Goal: Find specific page/section: Find specific page/section

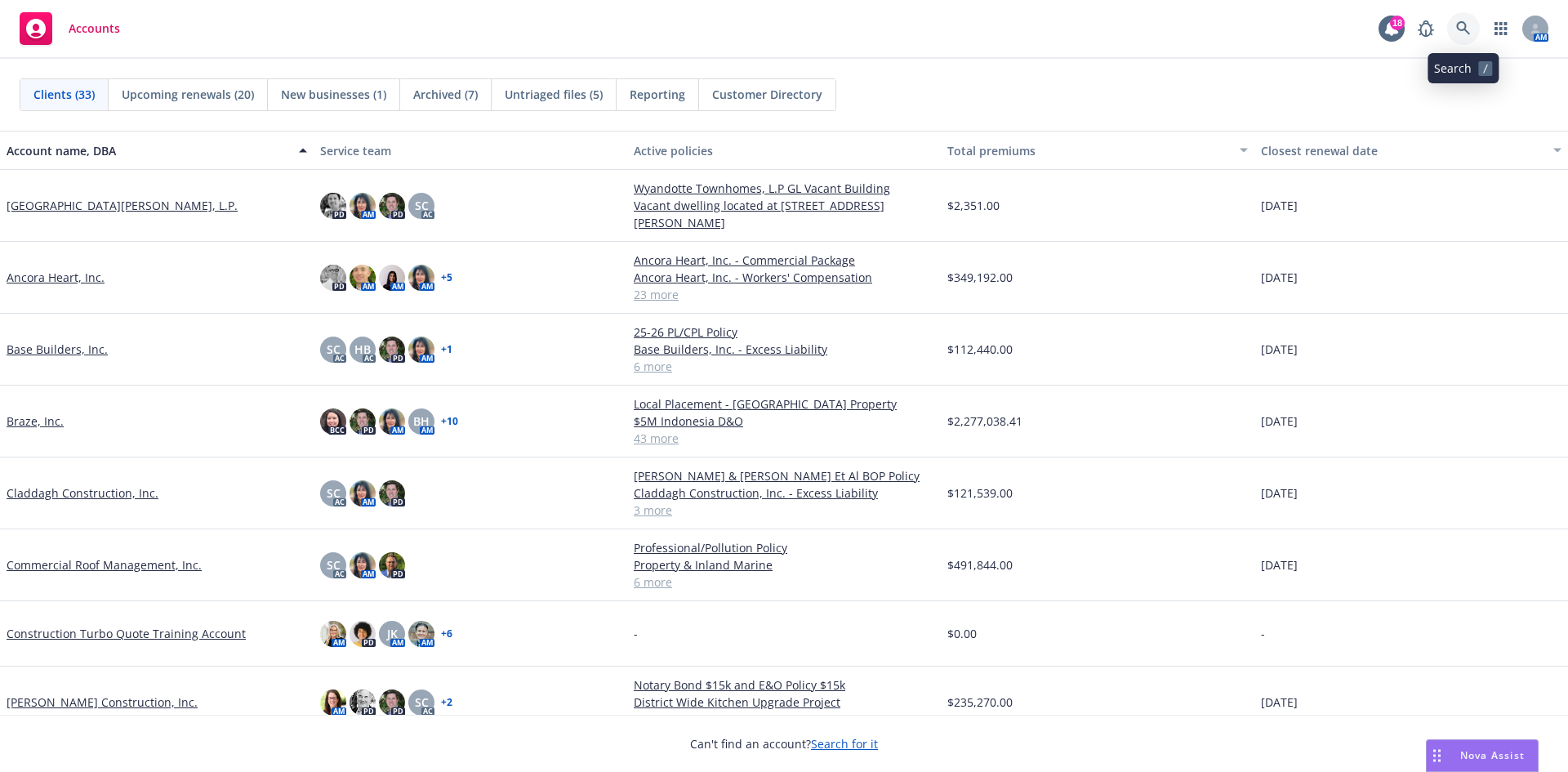
click at [1466, 28] on icon at bounding box center [1464, 28] width 15 height 15
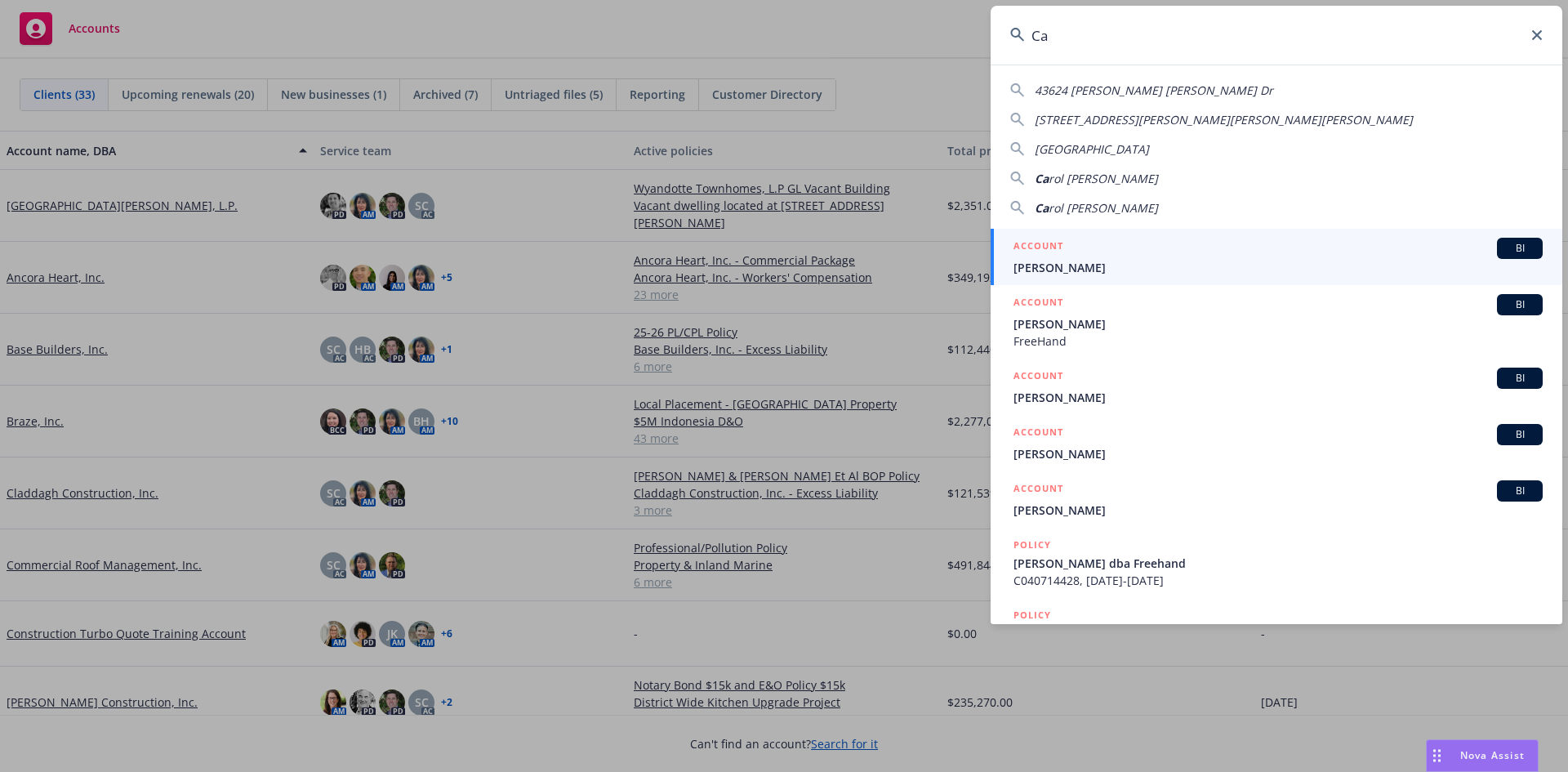
type input "C"
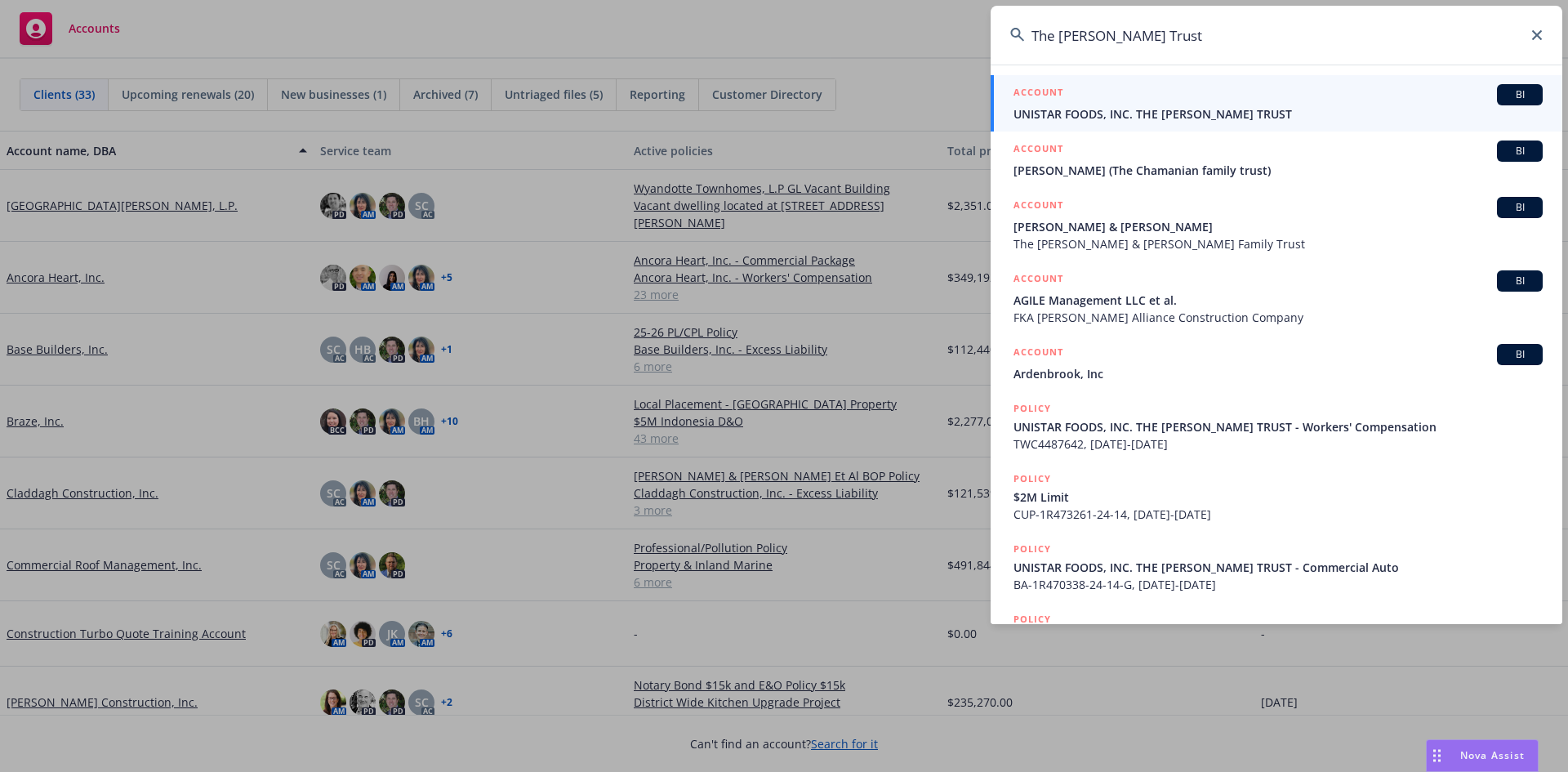
drag, startPoint x: 1179, startPoint y: 40, endPoint x: 1019, endPoint y: 66, distance: 162.1
click at [1019, 66] on div "The [PERSON_NAME] Trust ACCOUNT BI UNISTAR FOODS, INC. THE [PERSON_NAME] TRUST …" at bounding box center [1277, 315] width 572 height 618
paste input "[STREET_ADDRESS]"
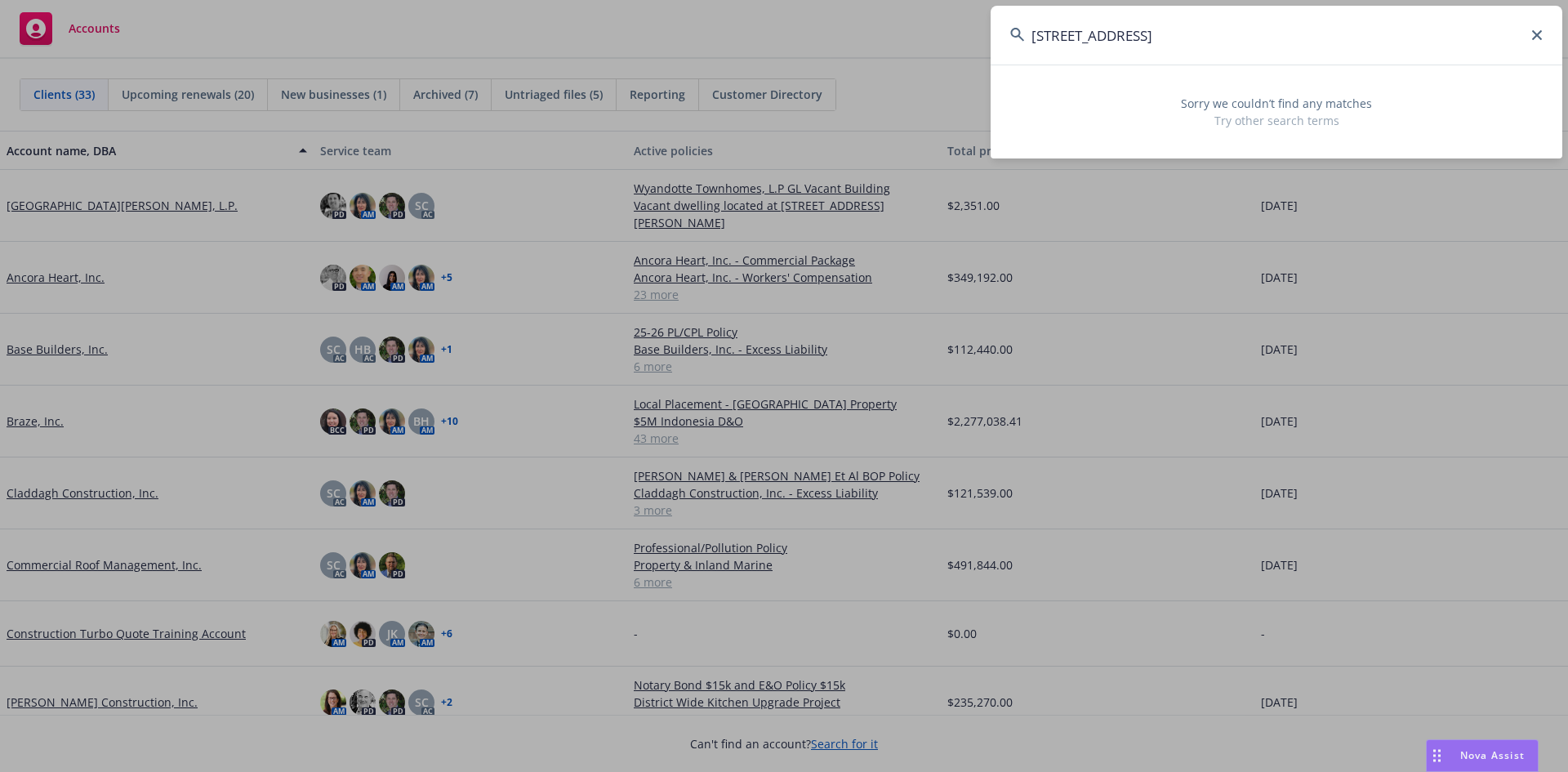
click at [1529, 35] on input "[STREET_ADDRESS]" at bounding box center [1277, 35] width 572 height 59
click at [1542, 33] on input "[STREET_ADDRESS]" at bounding box center [1277, 35] width 572 height 59
type input "[STREET_ADDRESS]"
click at [1538, 33] on icon at bounding box center [1537, 34] width 9 height 9
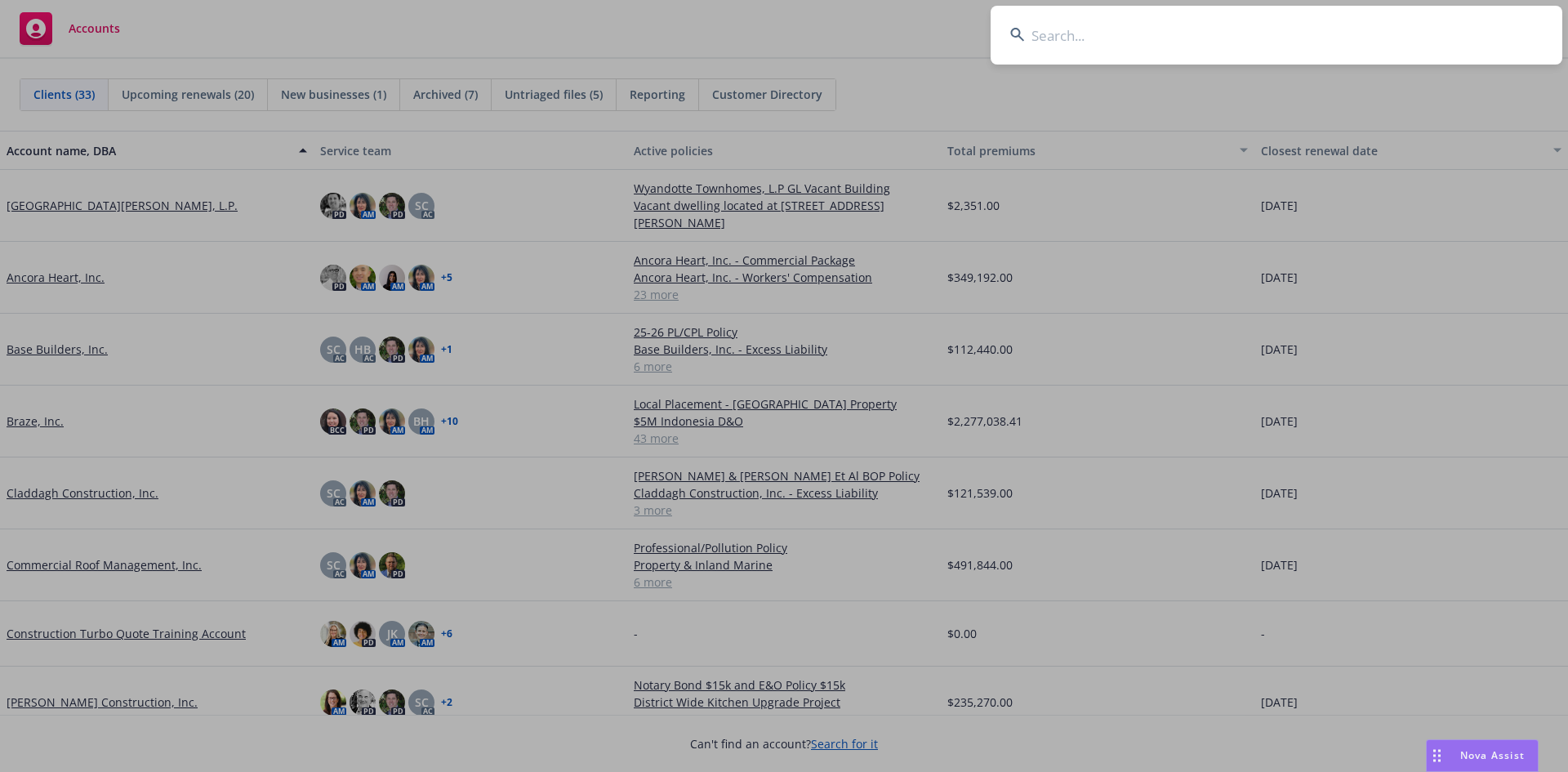
click at [1207, 25] on input at bounding box center [1277, 35] width 572 height 59
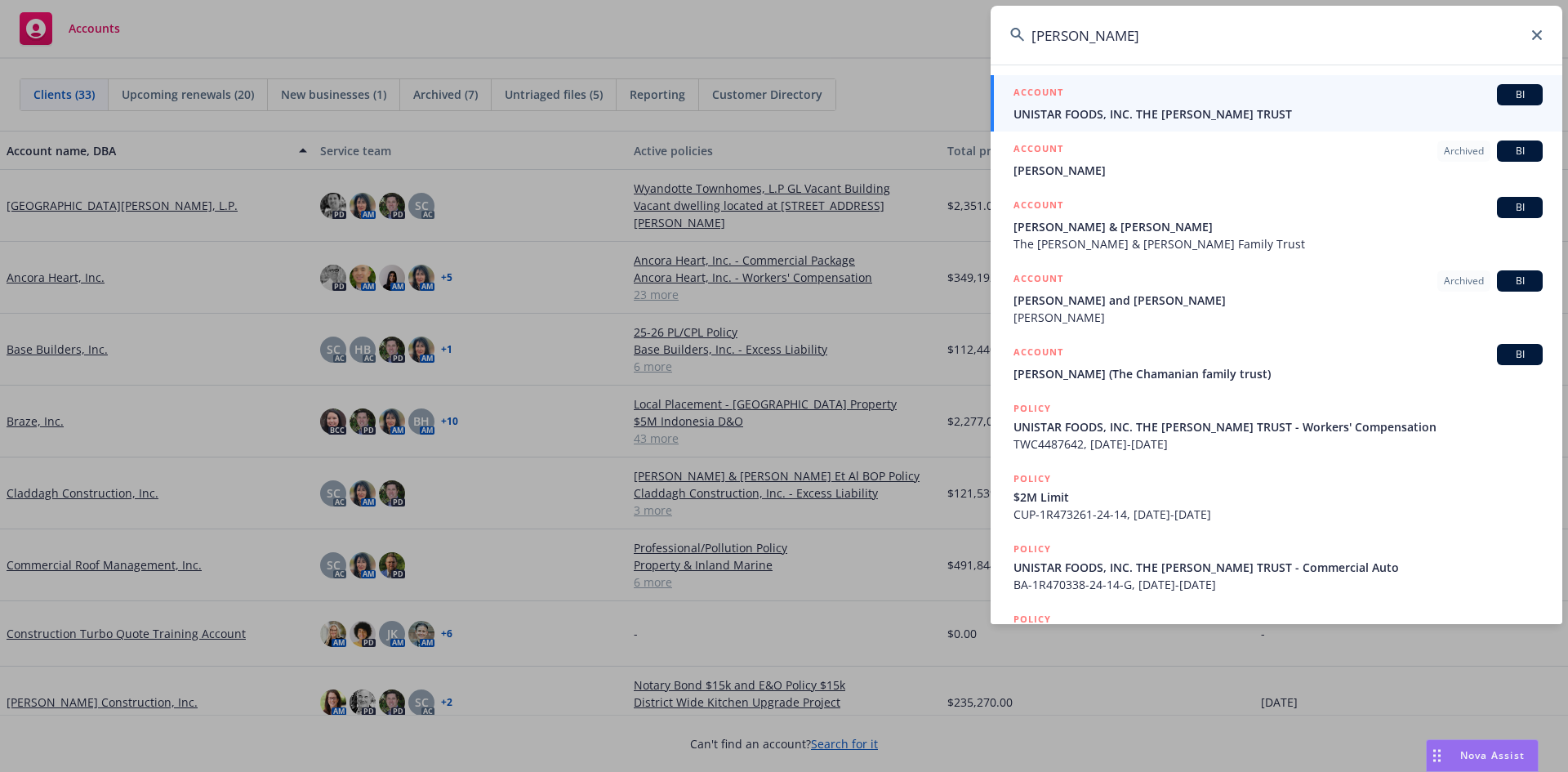
type input "[PERSON_NAME]"
click at [1188, 107] on span "UNISTAR FOODS, INC. THE [PERSON_NAME] TRUST" at bounding box center [1278, 114] width 529 height 17
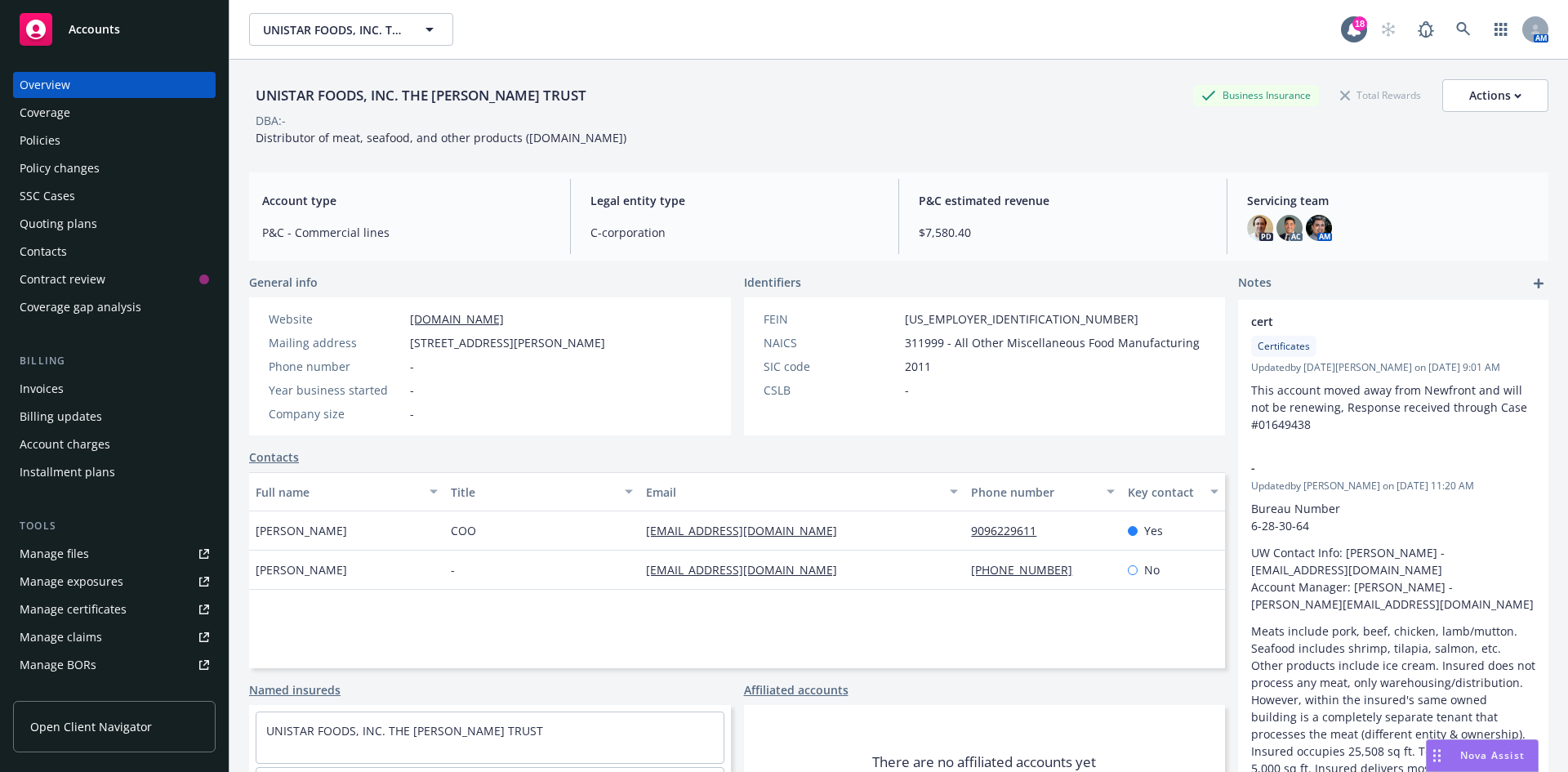
click at [66, 134] on div "Policies" at bounding box center [114, 140] width 189 height 27
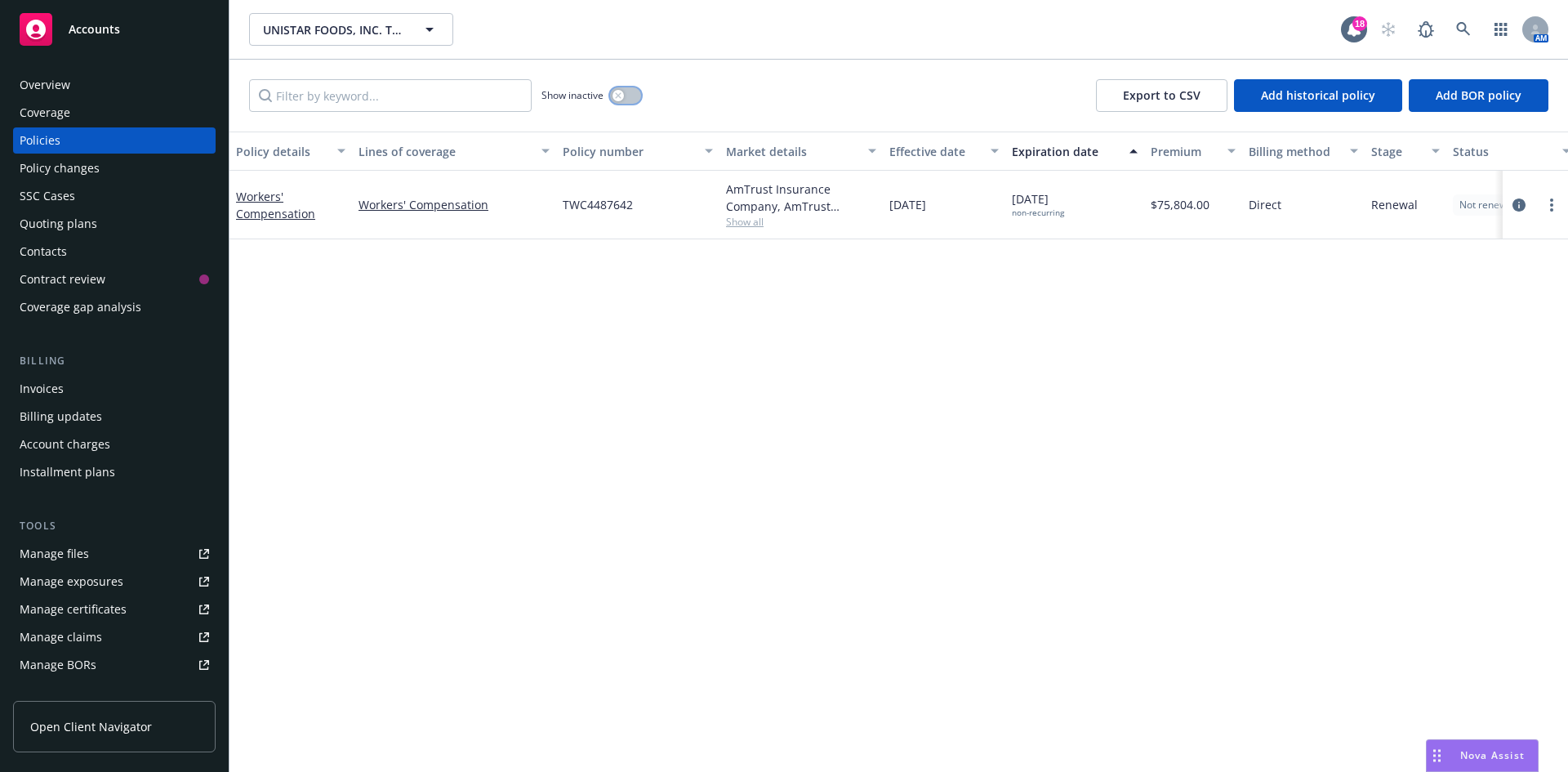
click at [621, 93] on icon "button" at bounding box center [618, 95] width 6 height 6
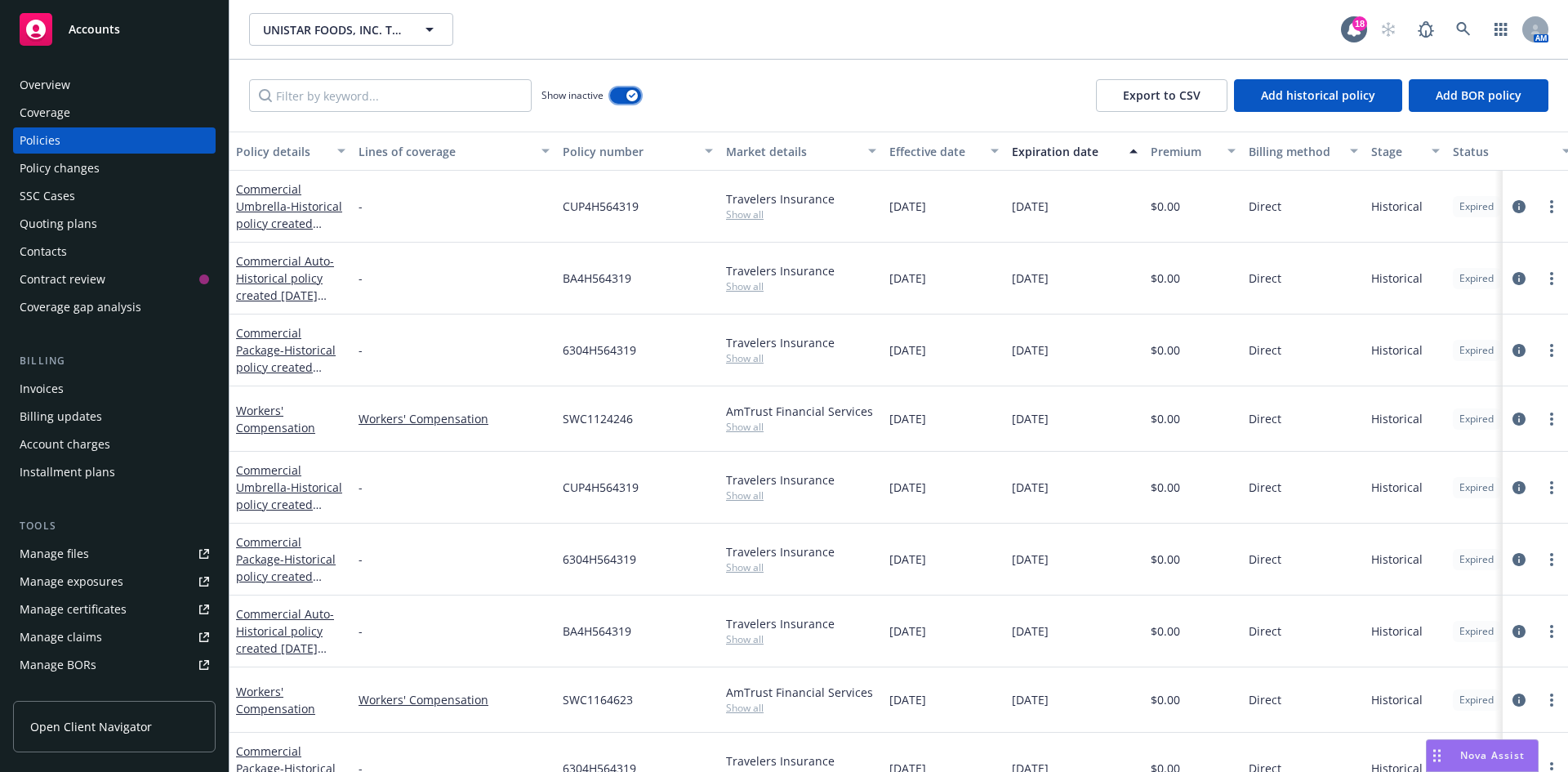
click at [621, 93] on button "button" at bounding box center [626, 95] width 31 height 16
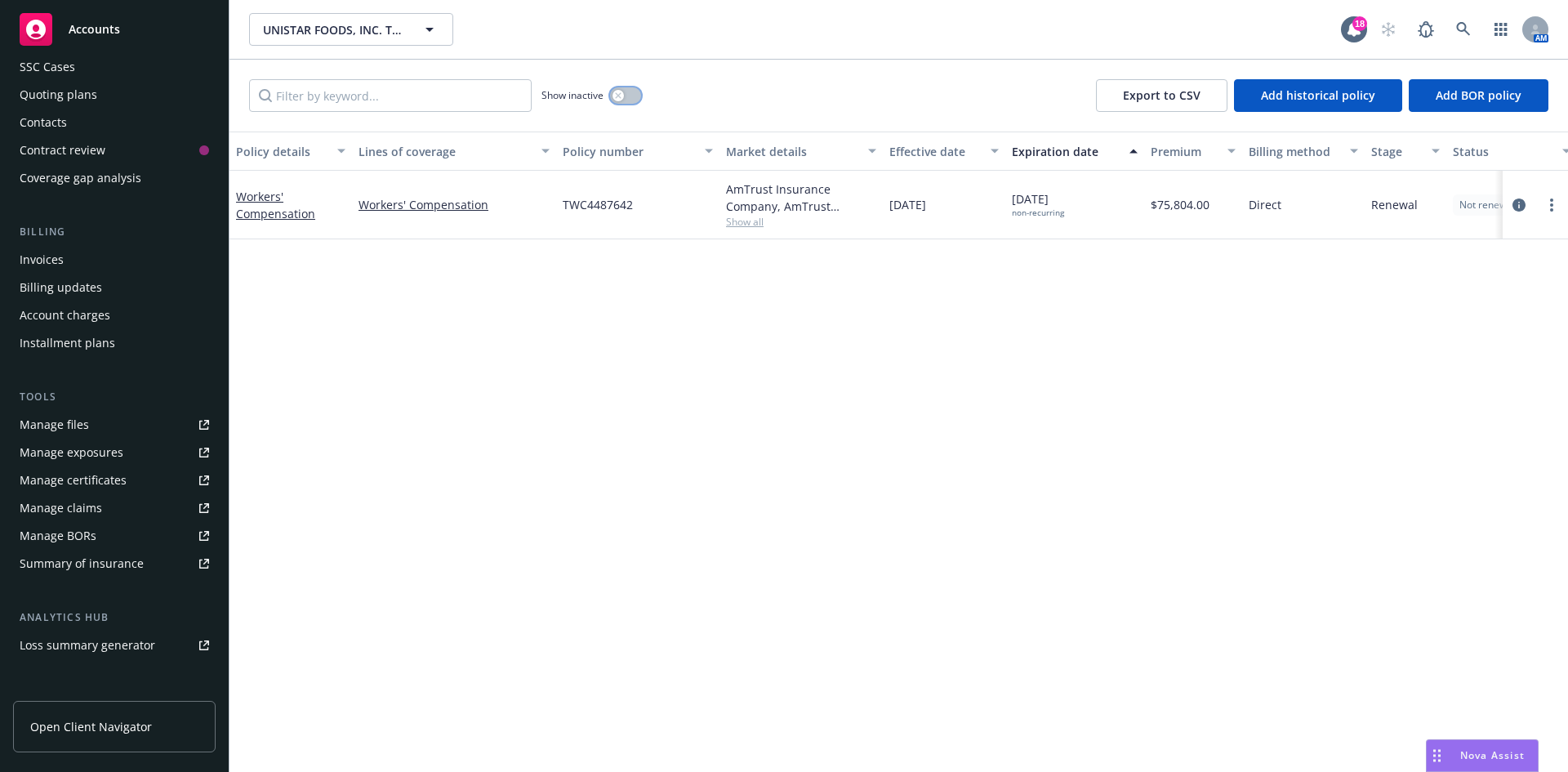
scroll to position [245, 0]
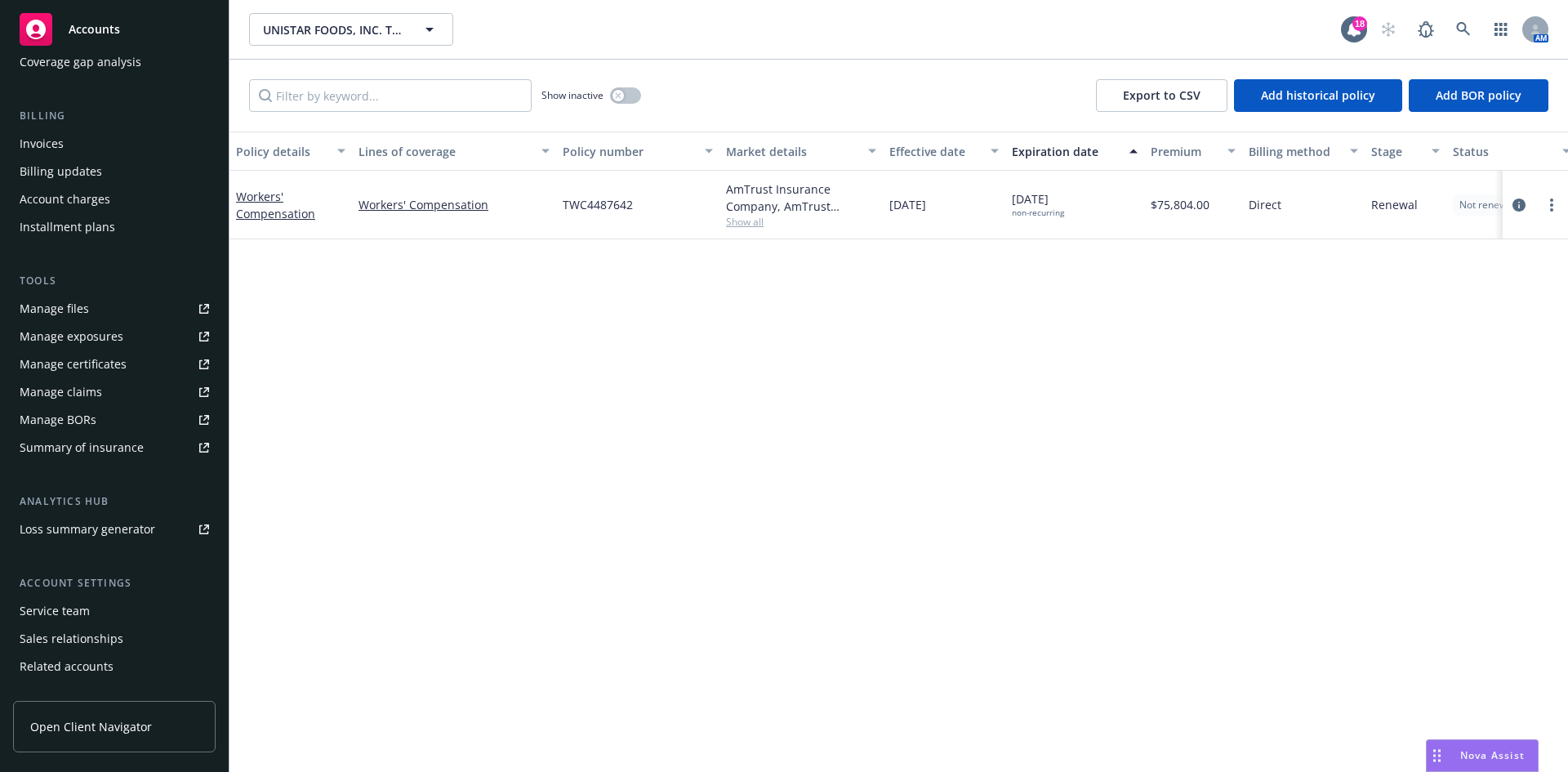
click at [64, 609] on div "Service team" at bounding box center [55, 611] width 70 height 27
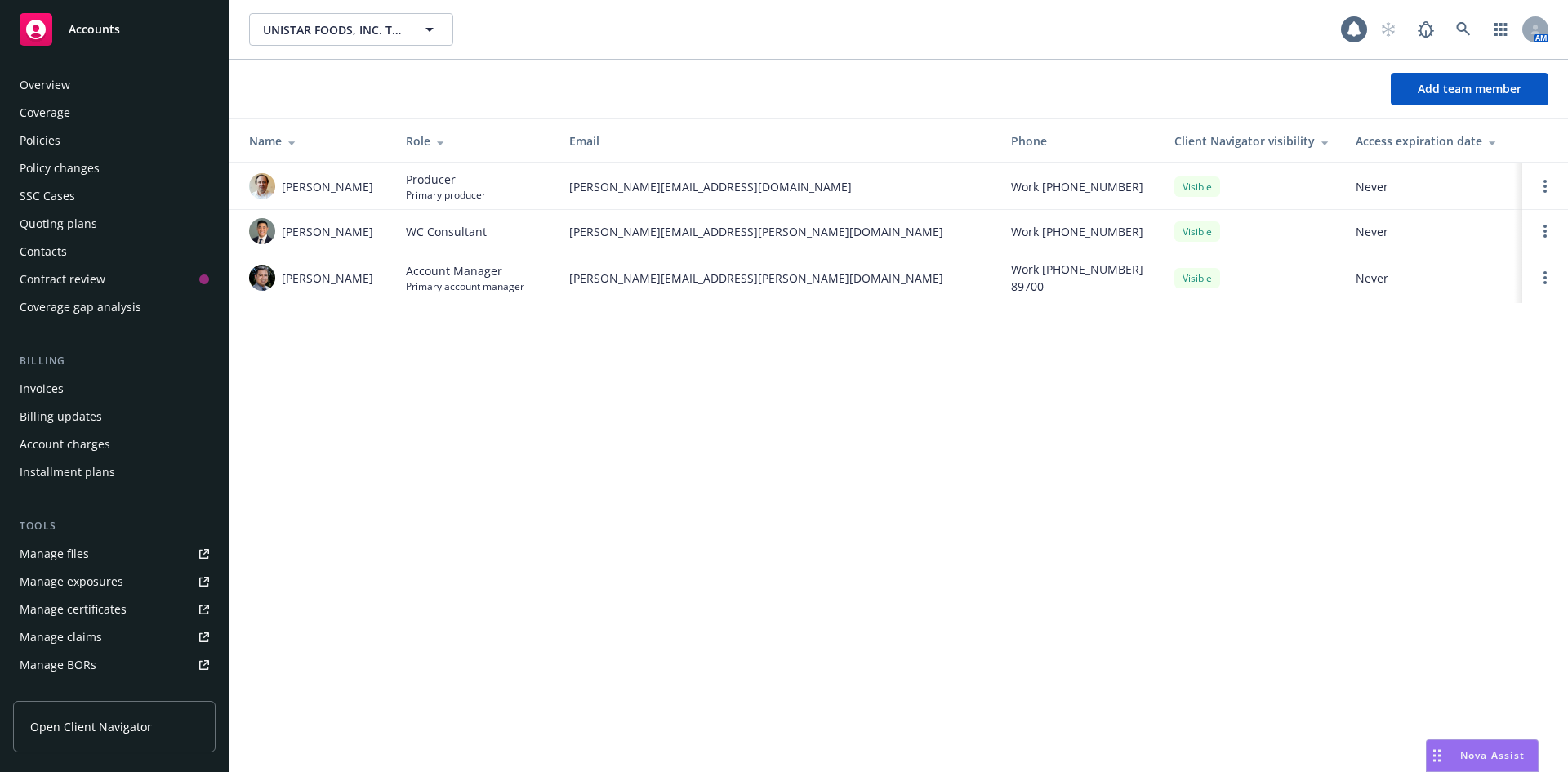
scroll to position [293, 0]
